Goal: Information Seeking & Learning: Learn about a topic

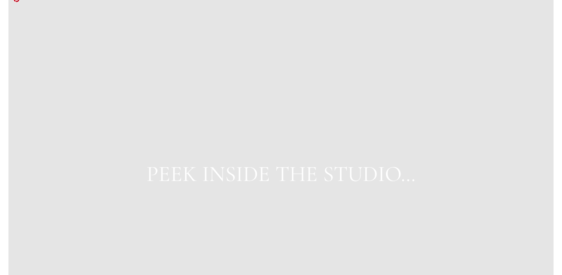
scroll to position [3070, 0]
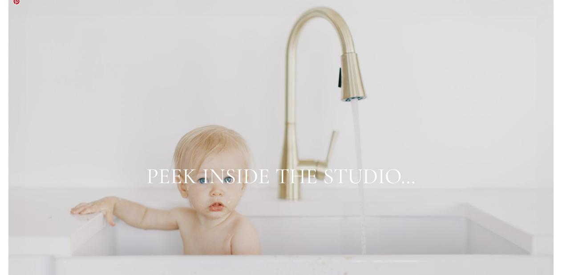
click at [300, 172] on link "PEEK INSIDE THE STUDIO…" at bounding box center [281, 176] width 269 height 27
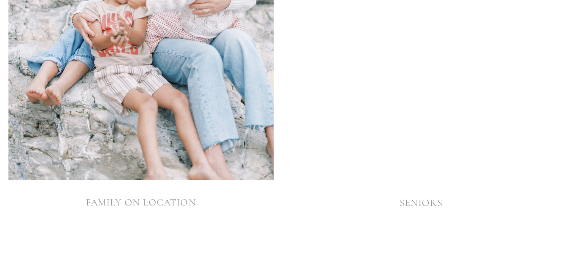
scroll to position [2747, 0]
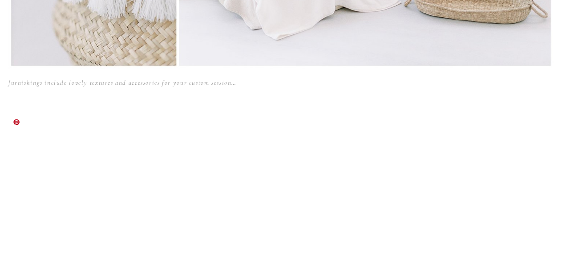
scroll to position [3875, 0]
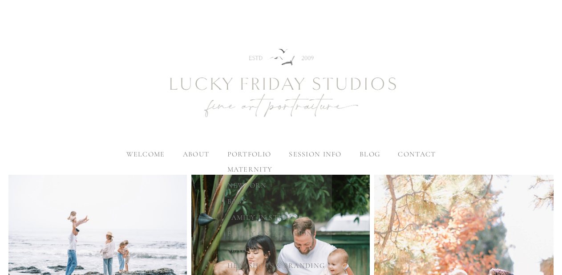
click at [242, 154] on label "portfolio" at bounding box center [250, 154] width 44 height 9
click at [0, 0] on input "portfolio" at bounding box center [0, 0] width 0 height 0
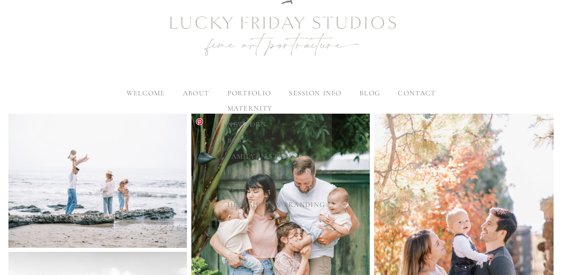
scroll to position [66, 0]
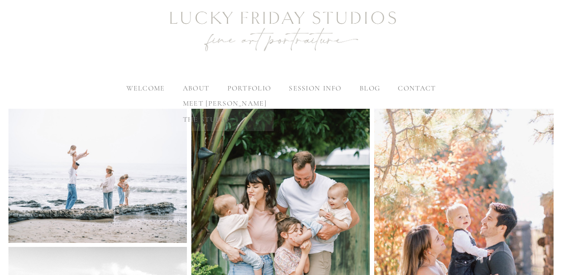
click at [204, 101] on span "meet [PERSON_NAME]" at bounding box center [225, 103] width 84 height 9
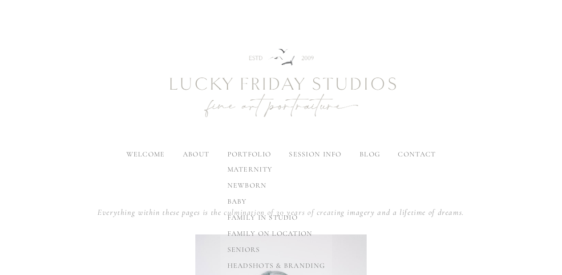
click at [247, 217] on span "family in studio" at bounding box center [263, 217] width 70 height 9
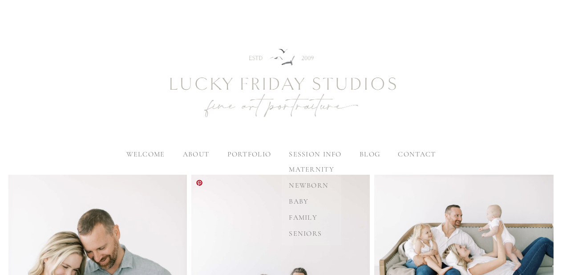
click at [310, 216] on span "family" at bounding box center [303, 217] width 29 height 9
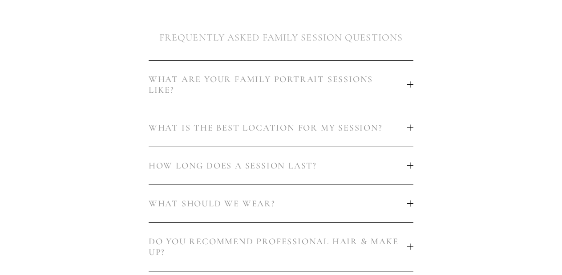
scroll to position [491, 0]
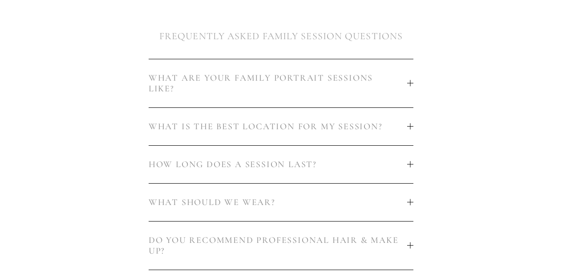
click at [410, 112] on button "WHAT IS THE BEST LOCATION FOR MY SESSION?" at bounding box center [281, 126] width 265 height 37
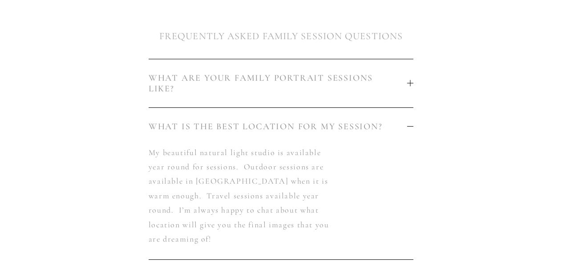
click at [412, 123] on div at bounding box center [411, 126] width 6 height 6
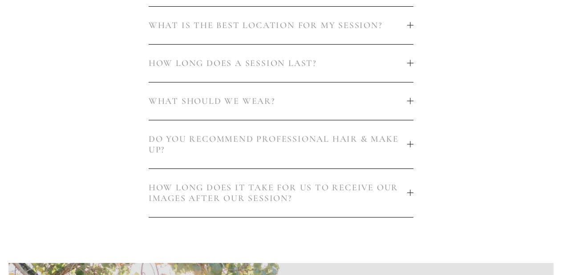
scroll to position [593, 0]
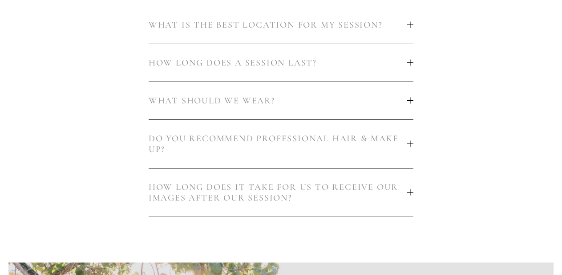
click at [413, 98] on div at bounding box center [411, 101] width 6 height 6
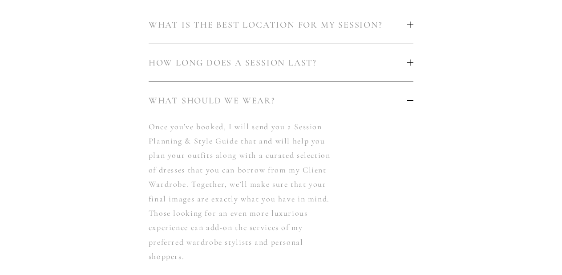
click at [413, 98] on div at bounding box center [411, 101] width 6 height 6
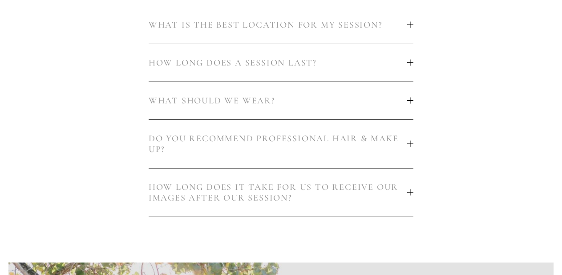
click at [411, 141] on div at bounding box center [411, 144] width 0 height 6
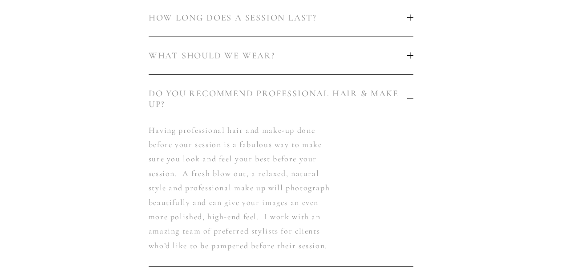
scroll to position [635, 0]
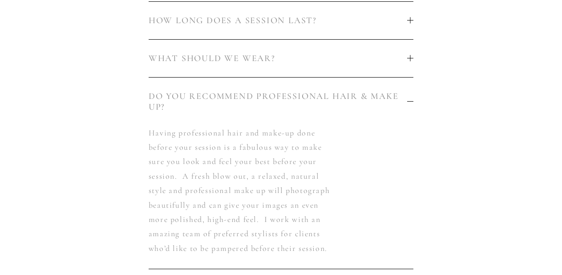
click at [412, 98] on div at bounding box center [411, 101] width 6 height 6
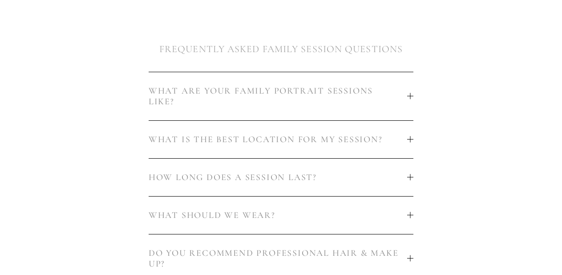
scroll to position [476, 0]
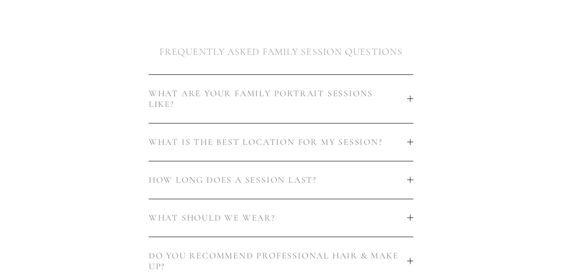
click at [412, 96] on div at bounding box center [411, 99] width 6 height 6
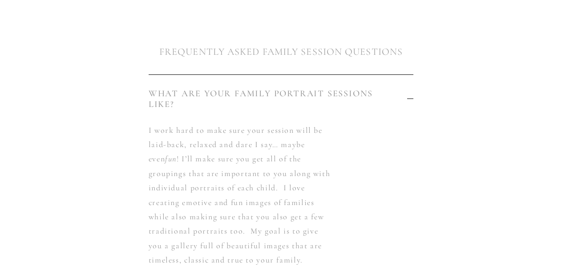
click at [412, 96] on div at bounding box center [411, 99] width 6 height 6
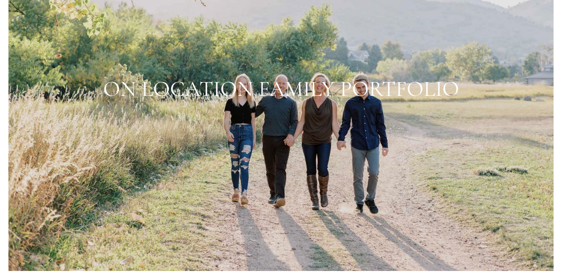
scroll to position [944, 0]
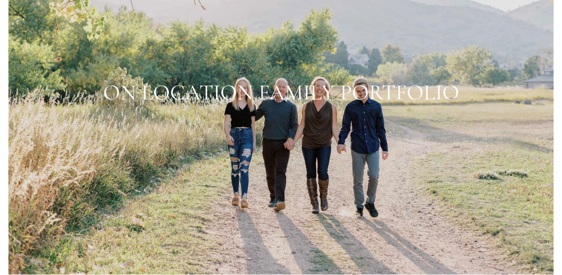
click at [385, 80] on div at bounding box center [281, 93] width 546 height 364
click at [334, 126] on div at bounding box center [281, 93] width 546 height 364
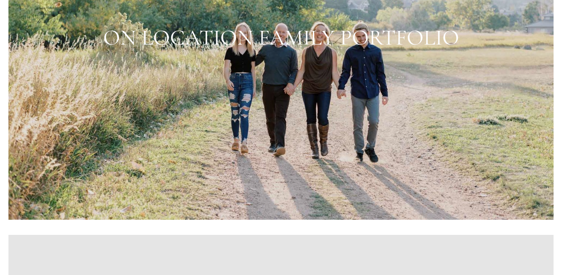
scroll to position [1000, 0]
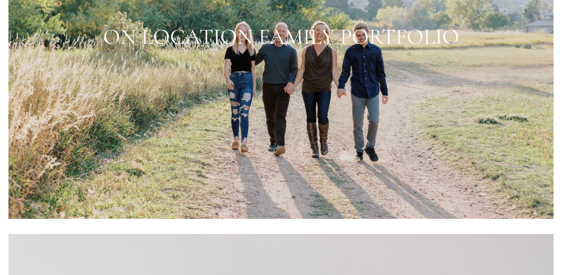
click at [334, 126] on div at bounding box center [281, 37] width 546 height 364
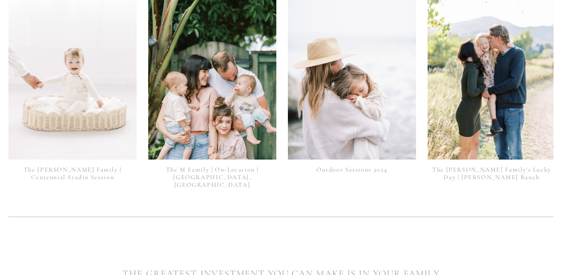
scroll to position [2022, 0]
